Goal: Task Accomplishment & Management: Use online tool/utility

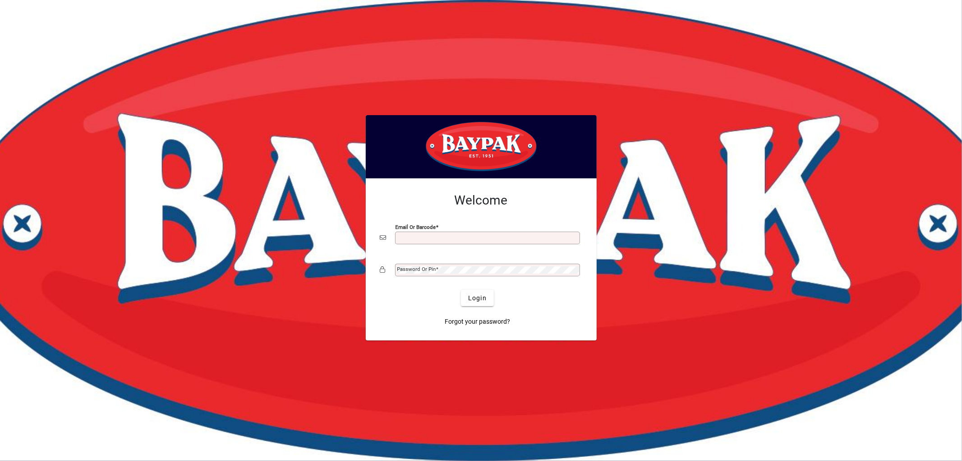
click at [445, 236] on input "Email or Barcode" at bounding box center [488, 237] width 182 height 7
type input "**********"
click at [434, 270] on mat-label "Password or Pin" at bounding box center [416, 269] width 39 height 6
click at [475, 301] on span "Login" at bounding box center [477, 297] width 18 height 9
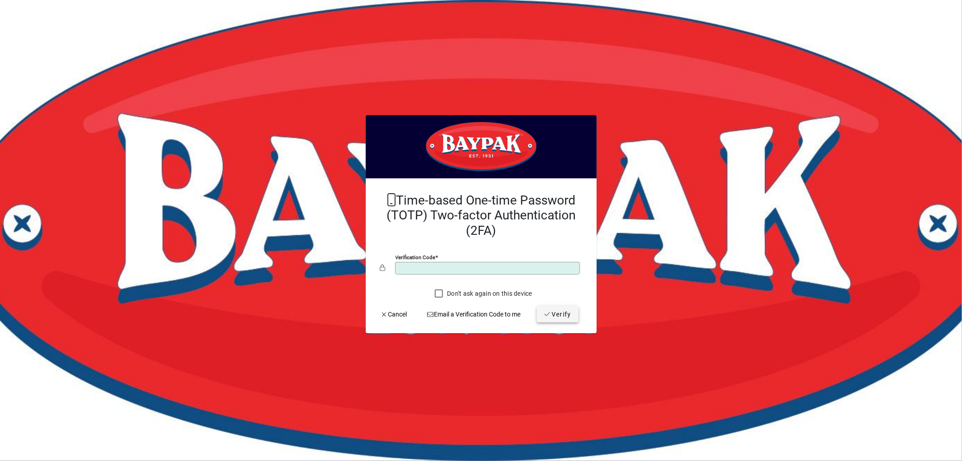
type input "******"
click at [567, 317] on span "Verify" at bounding box center [558, 313] width 28 height 9
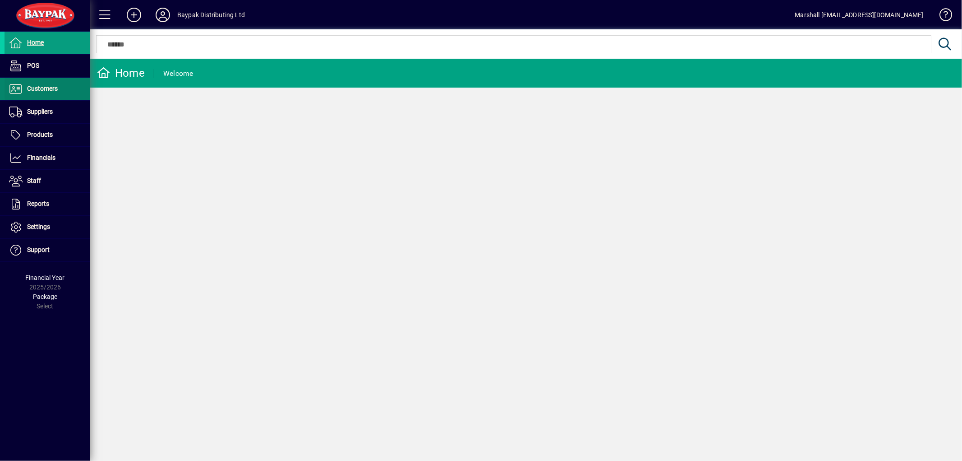
click at [40, 87] on span "Customers" at bounding box center [42, 88] width 31 height 7
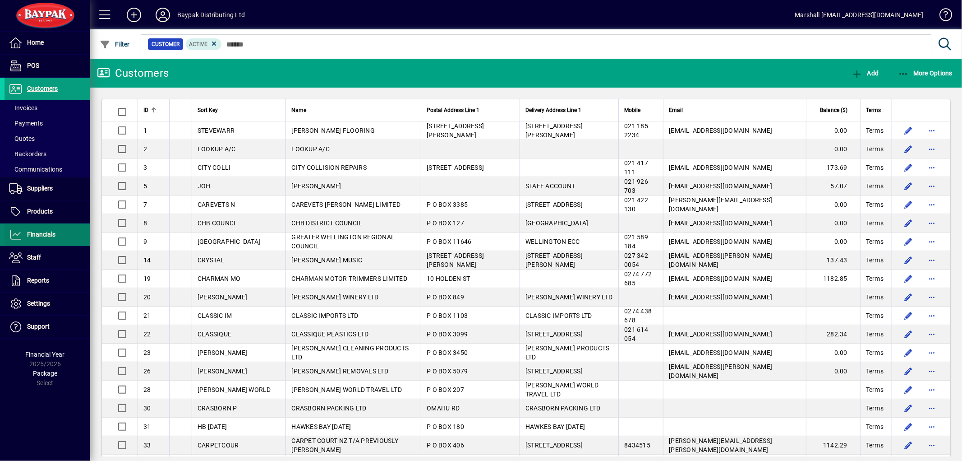
click at [46, 235] on span "Financials" at bounding box center [41, 234] width 28 height 7
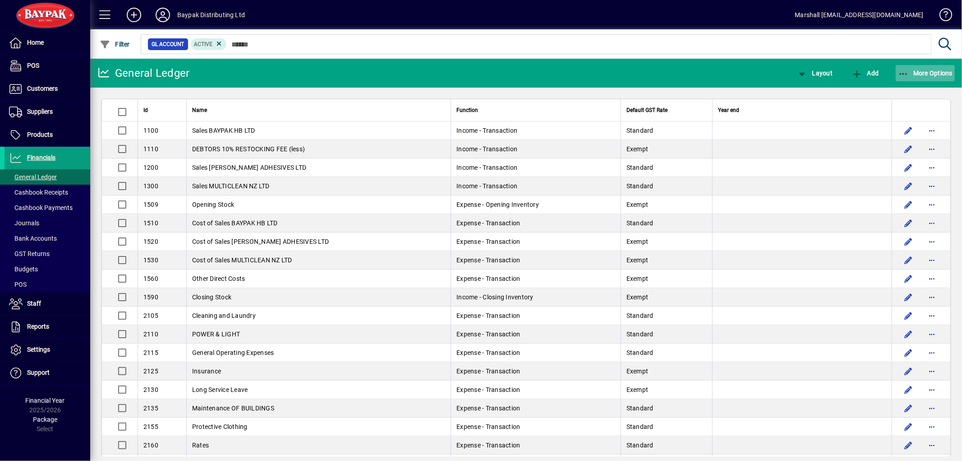
click at [904, 71] on icon "button" at bounding box center [903, 73] width 11 height 9
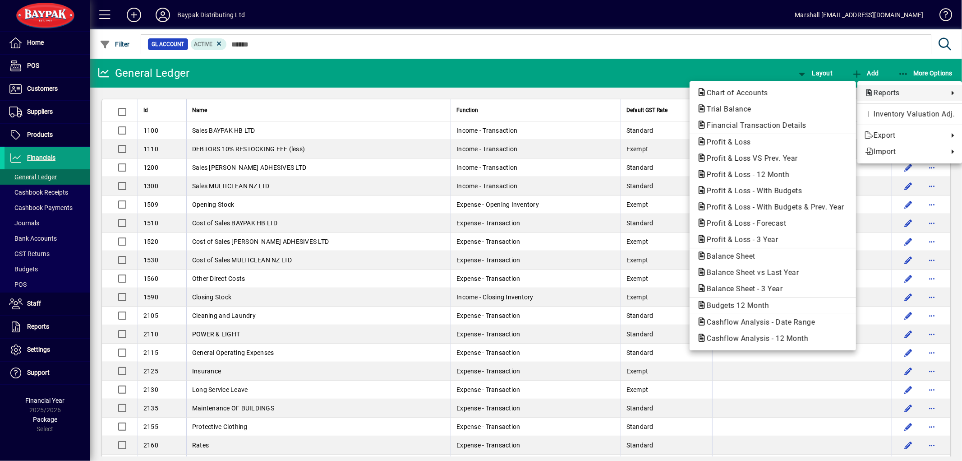
click at [881, 90] on span "Reports" at bounding box center [904, 93] width 79 height 11
click at [748, 157] on span "Profit & Loss VS Prev. Year" at bounding box center [750, 158] width 106 height 9
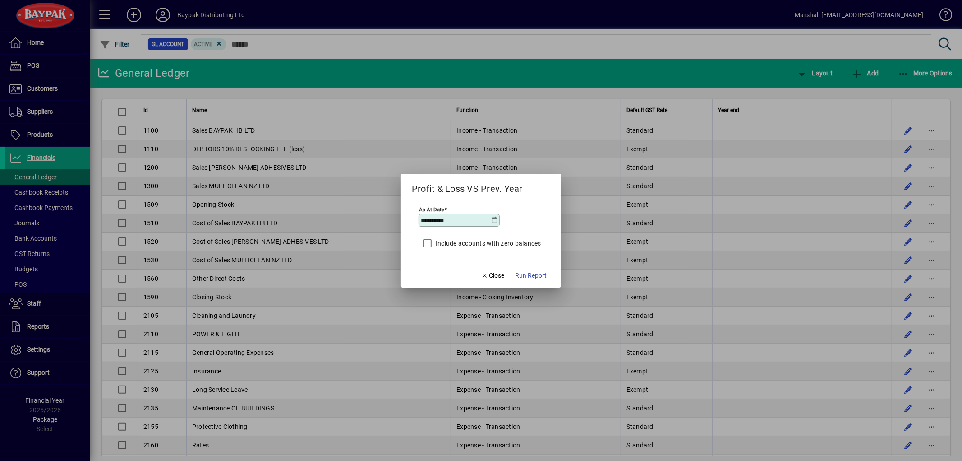
click at [493, 220] on icon at bounding box center [494, 220] width 7 height 7
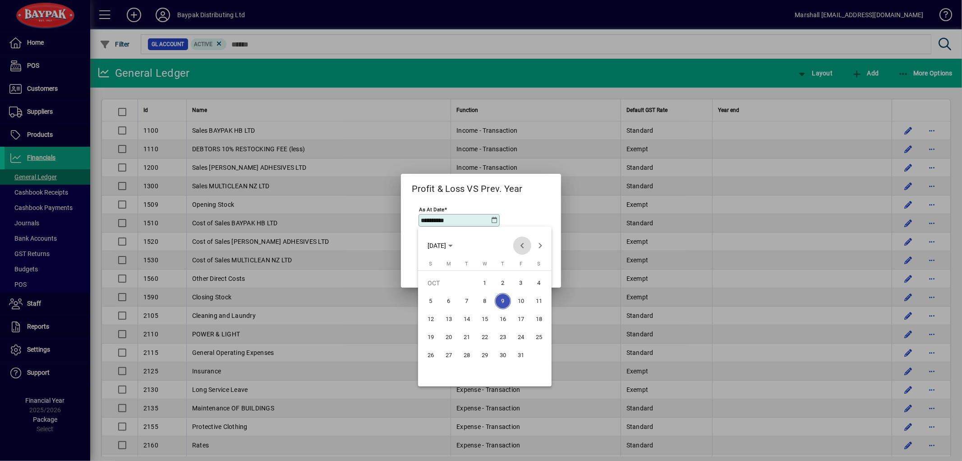
click at [522, 244] on span "Previous month" at bounding box center [522, 245] width 18 height 18
click at [467, 373] on span "30" at bounding box center [467, 373] width 16 height 16
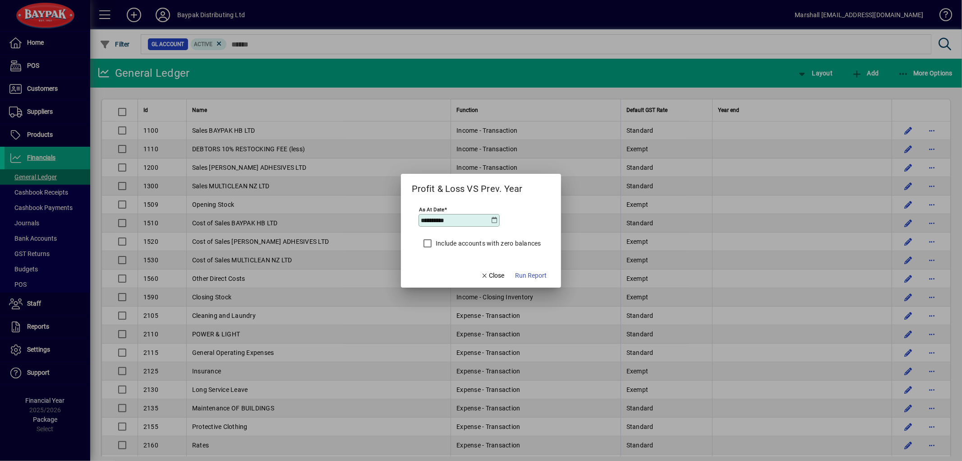
type input "**********"
click at [543, 273] on span "Run Report" at bounding box center [531, 275] width 32 height 9
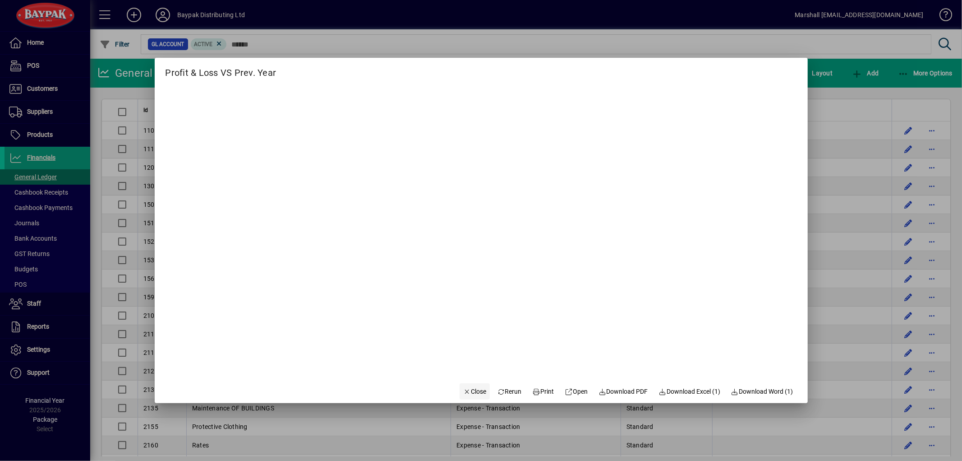
click at [466, 387] on span "Close" at bounding box center [474, 391] width 23 height 9
